Goal: Check status: Check status

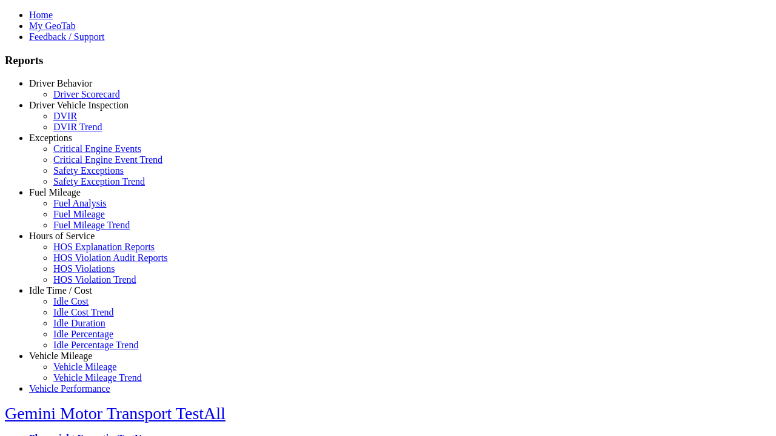
click at [70, 88] on link "Driver Behavior" at bounding box center [60, 83] width 63 height 10
click at [79, 99] on link "Driver Scorecard" at bounding box center [86, 94] width 67 height 10
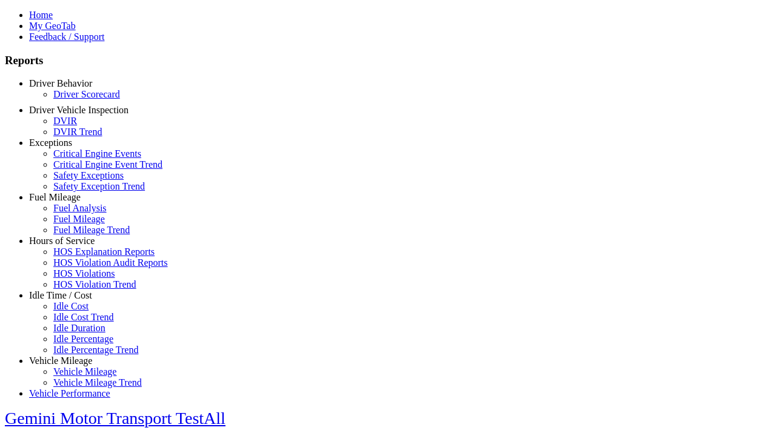
select select "**"
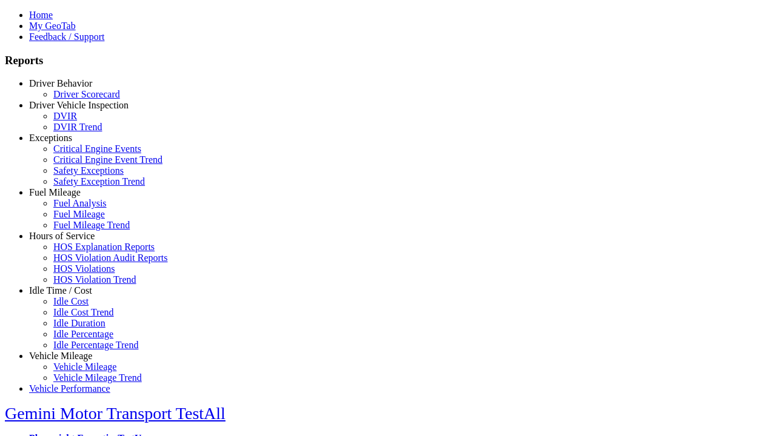
scroll to position [526, 0]
